Goal: Task Accomplishment & Management: Manage account settings

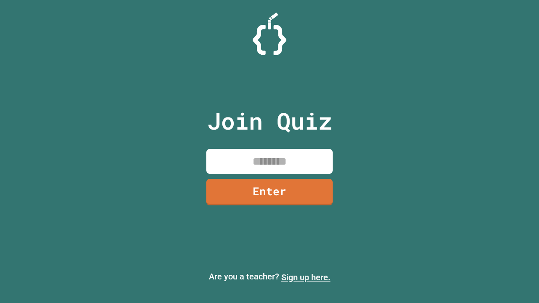
click at [306, 277] on link "Sign up here." at bounding box center [305, 277] width 49 height 10
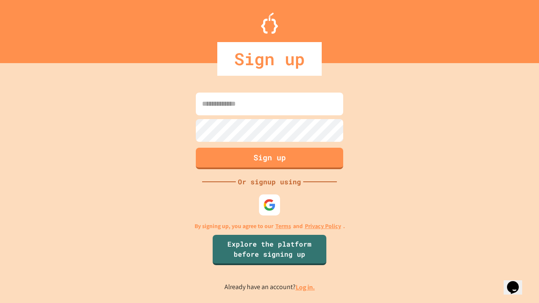
click at [306, 287] on link "Log in." at bounding box center [305, 287] width 19 height 9
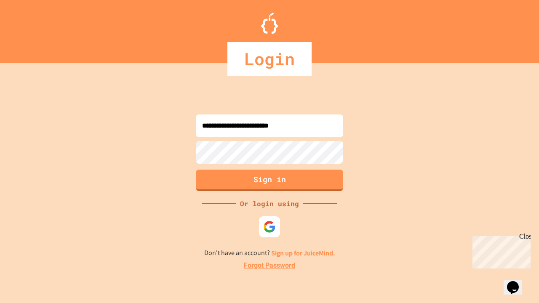
type input "**********"
